Goal: Transaction & Acquisition: Purchase product/service

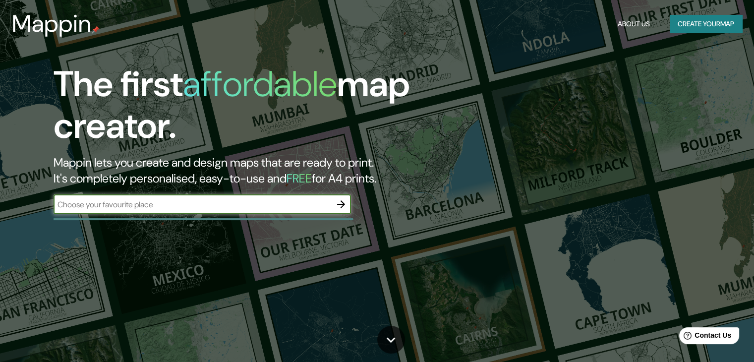
click at [223, 206] on input "text" at bounding box center [193, 204] width 278 height 11
type input "[GEOGRAPHIC_DATA]"
click at [343, 209] on icon "button" at bounding box center [341, 204] width 12 height 12
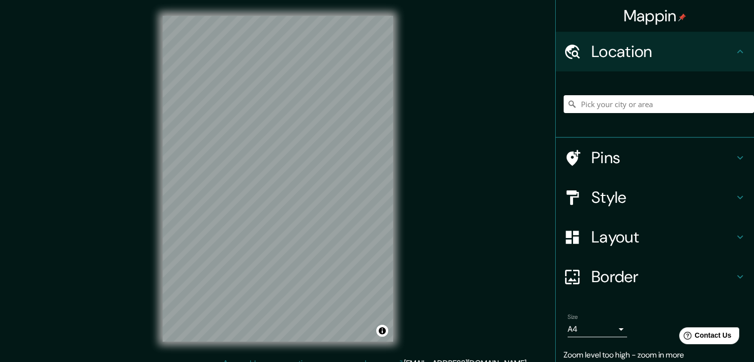
click at [158, 238] on div "© Mapbox © OpenStreetMap Improve this map" at bounding box center [278, 178] width 262 height 357
click at [595, 195] on h4 "Style" at bounding box center [662, 197] width 143 height 20
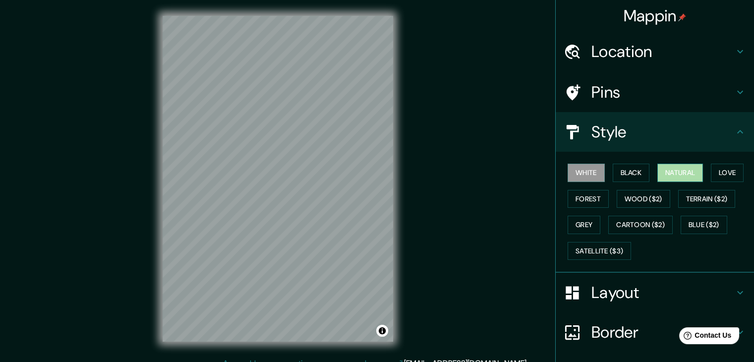
click at [671, 172] on button "Natural" at bounding box center [680, 173] width 46 height 18
click at [632, 193] on button "Wood ($2)" at bounding box center [644, 199] width 54 height 18
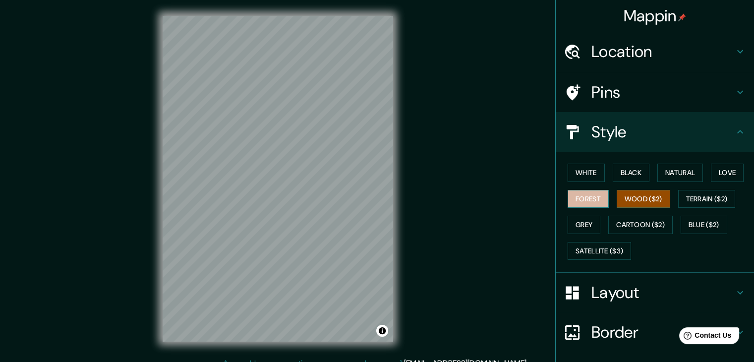
click at [568, 199] on button "Forest" at bounding box center [588, 199] width 41 height 18
click at [575, 221] on button "Grey" at bounding box center [584, 225] width 33 height 18
click at [703, 174] on div "White Black Natural Love Forest Wood ($2) Terrain ($2) Grey Cartoon ($2) Blue (…" at bounding box center [659, 212] width 190 height 104
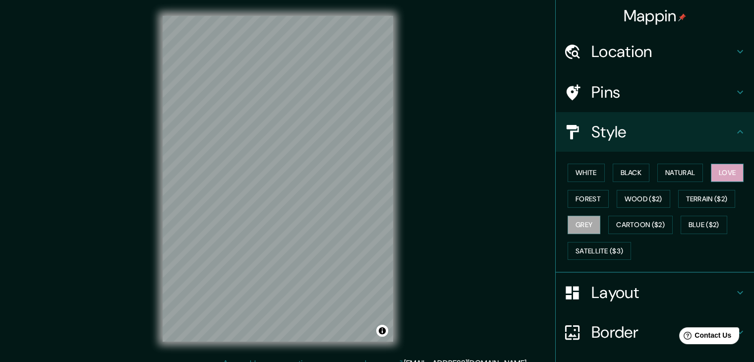
click at [719, 169] on button "Love" at bounding box center [727, 173] width 33 height 18
click at [686, 173] on button "Natural" at bounding box center [680, 173] width 46 height 18
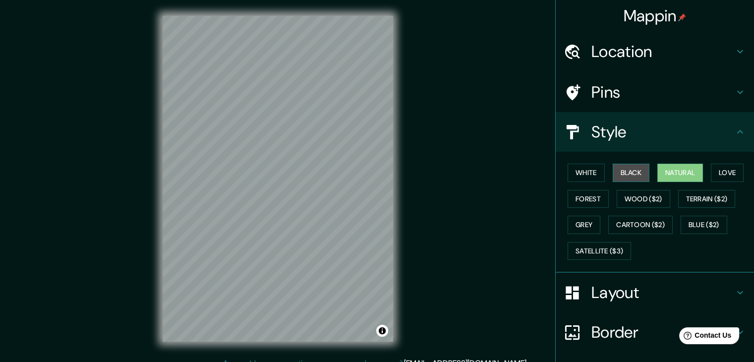
click at [638, 174] on button "Black" at bounding box center [631, 173] width 37 height 18
click at [667, 173] on button "Natural" at bounding box center [680, 173] width 46 height 18
click at [593, 247] on button "Satellite ($3)" at bounding box center [599, 251] width 63 height 18
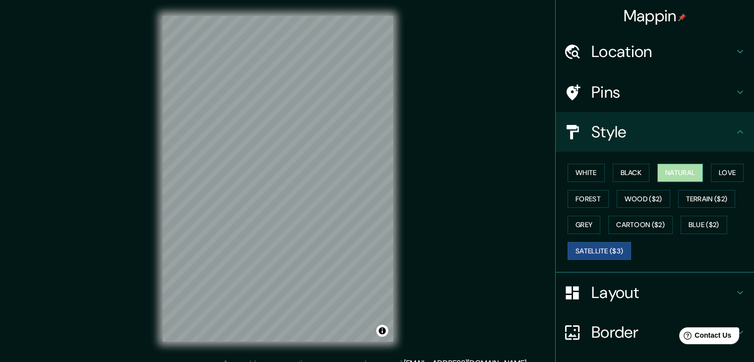
click at [666, 177] on button "Natural" at bounding box center [680, 173] width 46 height 18
